Goal: Complete application form

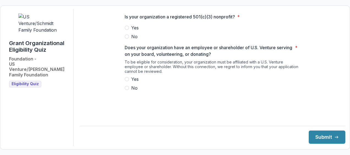
click at [127, 30] on span at bounding box center [127, 28] width 4 height 4
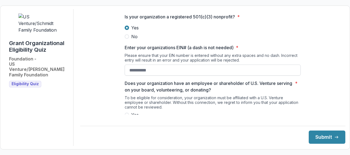
click at [170, 76] on input "Enter your organizations EIN# (a dash is not needed) *" at bounding box center [213, 70] width 176 height 11
type input "**********"
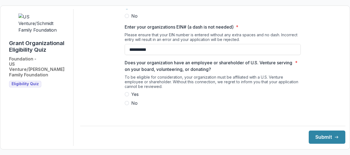
click at [125, 97] on span at bounding box center [127, 94] width 4 height 4
click at [320, 139] on button "Submit" at bounding box center [327, 137] width 37 height 13
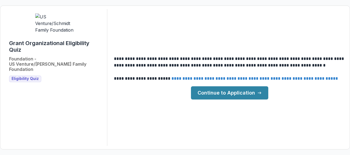
click at [222, 93] on link "Continue to Application" at bounding box center [229, 92] width 77 height 13
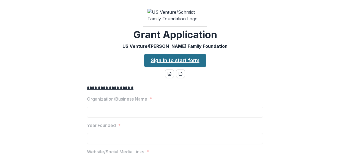
click at [188, 65] on link "Sign in to start form" at bounding box center [175, 60] width 62 height 13
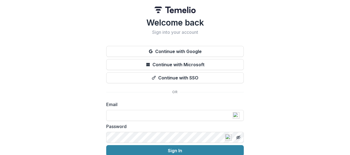
scroll to position [22, 0]
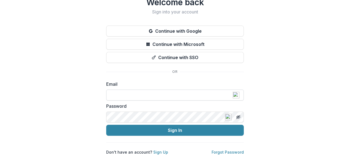
click at [133, 92] on input at bounding box center [174, 95] width 137 height 11
type input "**********"
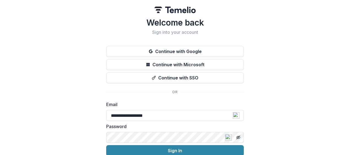
scroll to position [24, 0]
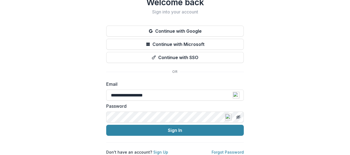
click at [227, 114] on img at bounding box center [228, 117] width 7 height 7
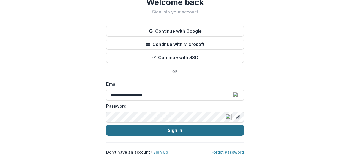
click at [197, 128] on button "Sign In" at bounding box center [174, 130] width 137 height 11
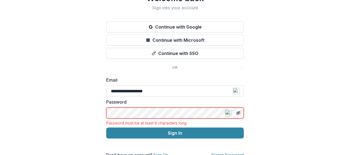
click at [229, 113] on img at bounding box center [228, 113] width 7 height 7
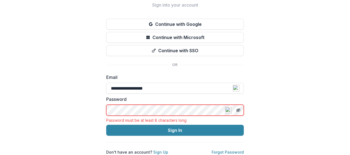
click at [228, 107] on img at bounding box center [228, 110] width 7 height 7
click at [170, 83] on input "**********" at bounding box center [174, 88] width 137 height 11
click at [227, 107] on img at bounding box center [228, 110] width 7 height 7
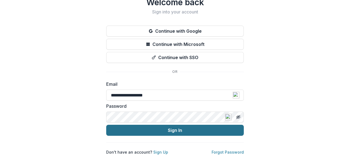
click at [182, 127] on button "Sign In" at bounding box center [174, 130] width 137 height 11
